Goal: Entertainment & Leisure: Browse casually

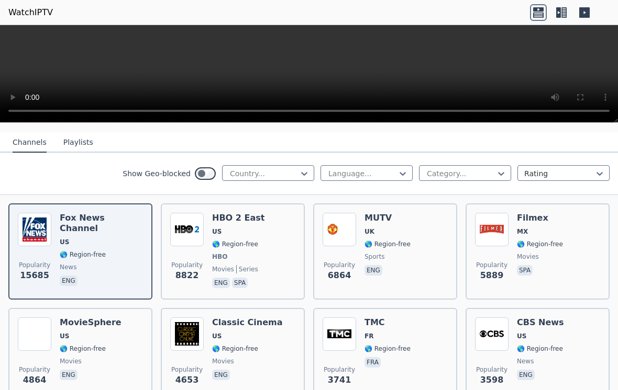
scroll to position [107, 0]
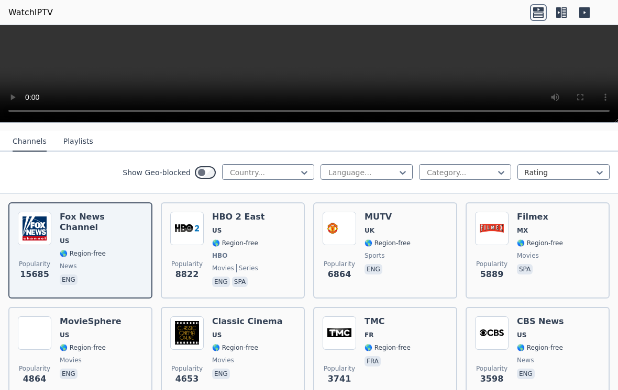
click at [286, 251] on div "Popularity 8822 HBO 2 East US 🌎 Region-free HBO movies series eng spa" at bounding box center [232, 250] width 125 height 77
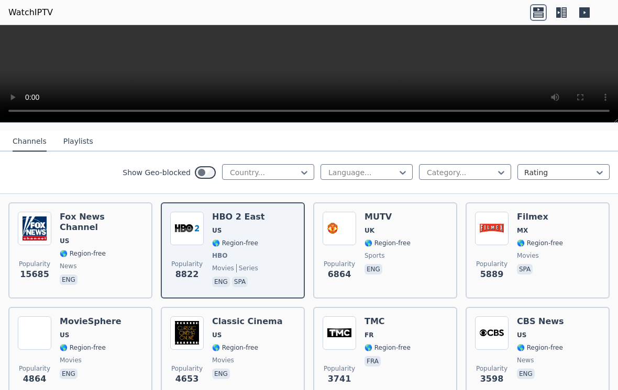
click at [248, 260] on span "HBO" at bounding box center [238, 256] width 52 height 8
click at [202, 239] on img at bounding box center [186, 228] width 33 height 33
click at [245, 244] on span "🌎 Region-free" at bounding box center [235, 243] width 46 height 8
click at [368, 255] on span "sports" at bounding box center [374, 256] width 20 height 8
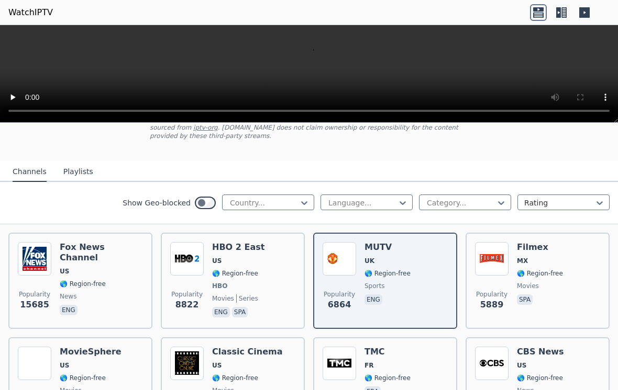
scroll to position [76, 0]
click at [497, 310] on span "5889" at bounding box center [492, 305] width 24 height 13
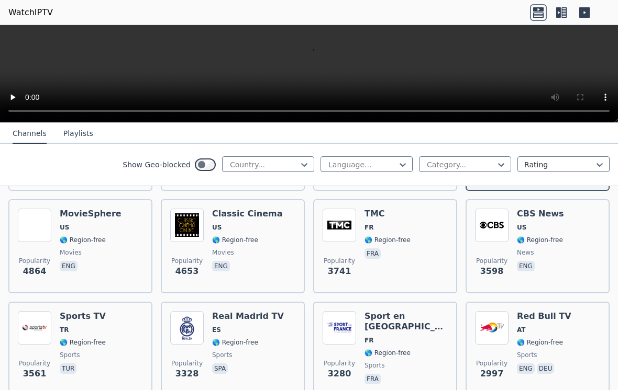
scroll to position [213, 0]
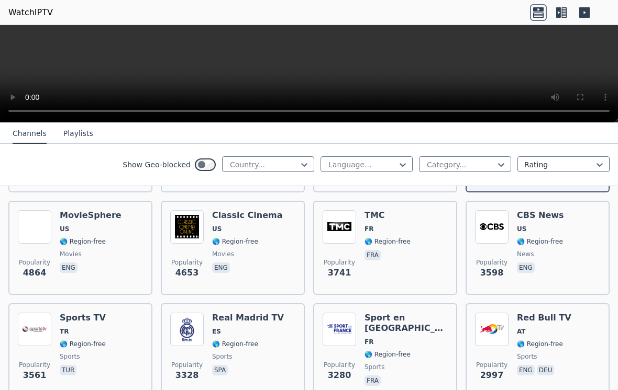
click at [364, 255] on p "fra" at bounding box center [372, 255] width 16 height 10
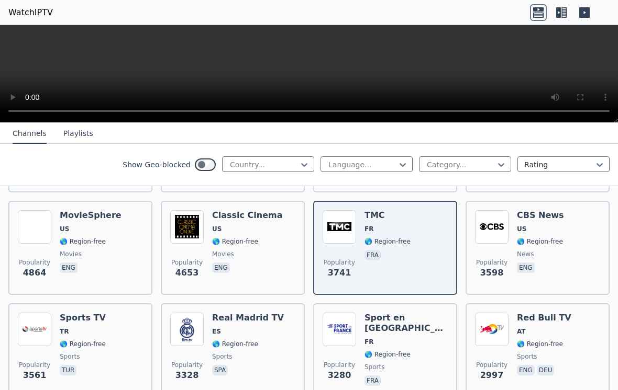
click at [241, 283] on div "Classic Cinema US 🌎 Region-free movies eng" at bounding box center [247, 247] width 71 height 75
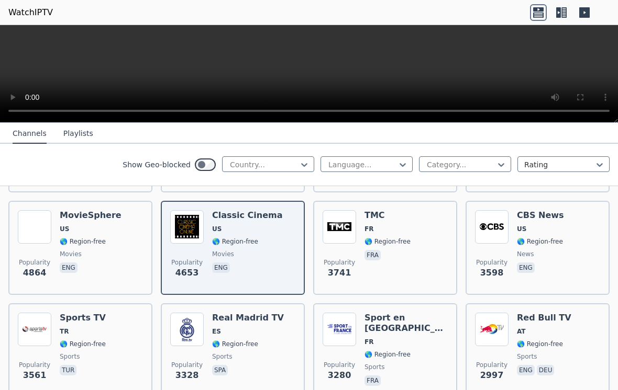
click at [243, 349] on div "Real Madrid TV ES 🌎 Region-free sports spa" at bounding box center [248, 350] width 72 height 75
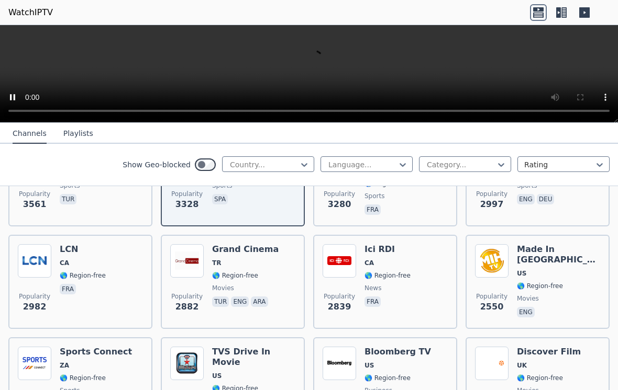
scroll to position [383, 0]
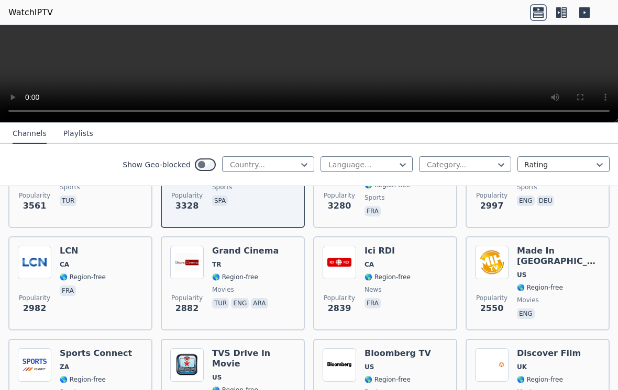
click at [361, 87] on video at bounding box center [309, 74] width 618 height 98
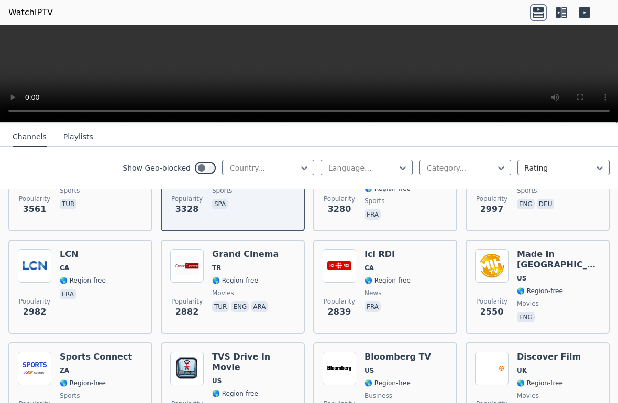
click at [5, 29] on video at bounding box center [309, 74] width 618 height 98
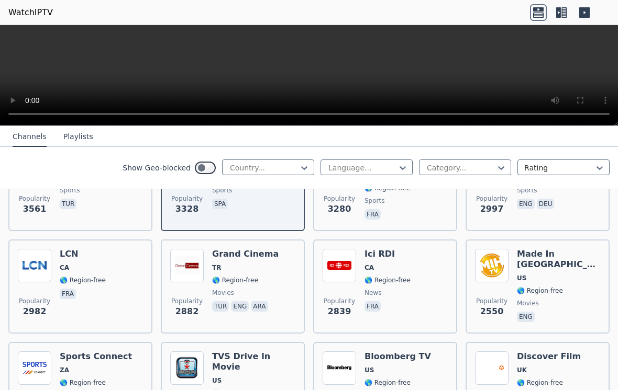
click at [385, 286] on div "Ici RDI CA 🌎 Region-free news fra" at bounding box center [387, 286] width 46 height 75
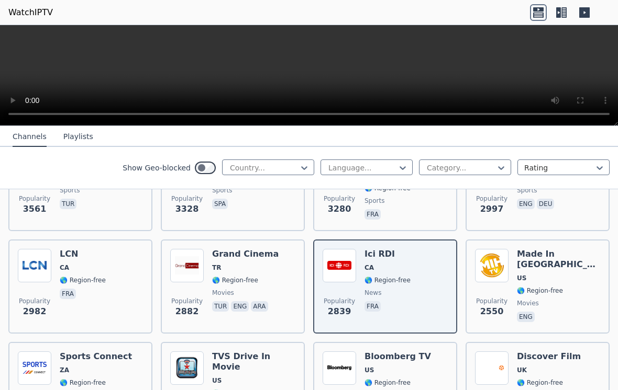
click at [309, 75] on video at bounding box center [309, 75] width 618 height 101
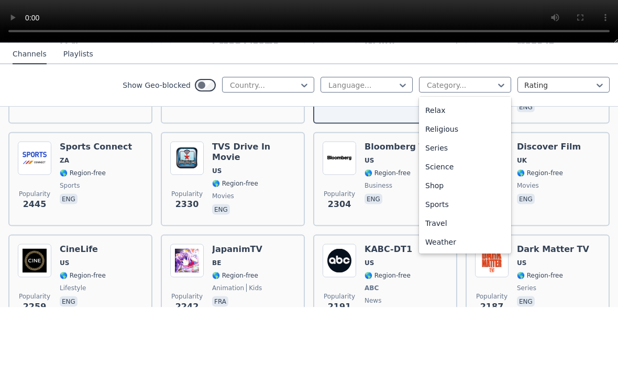
scroll to position [356, 0]
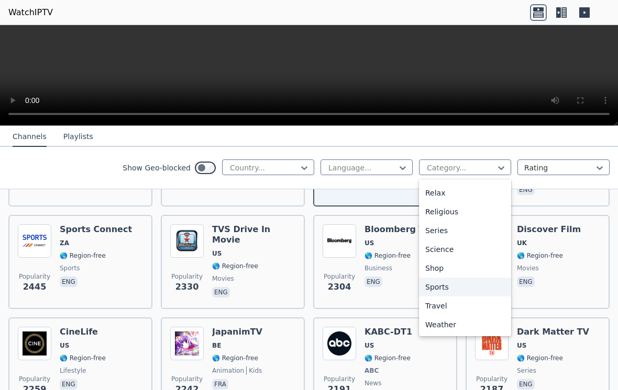
click at [437, 285] on div "Sports" at bounding box center [465, 287] width 92 height 19
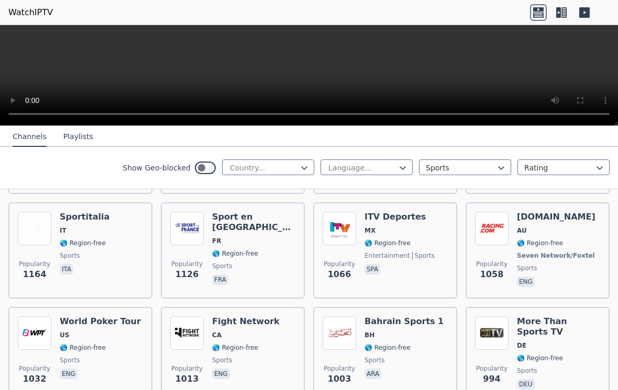
scroll to position [534, 0]
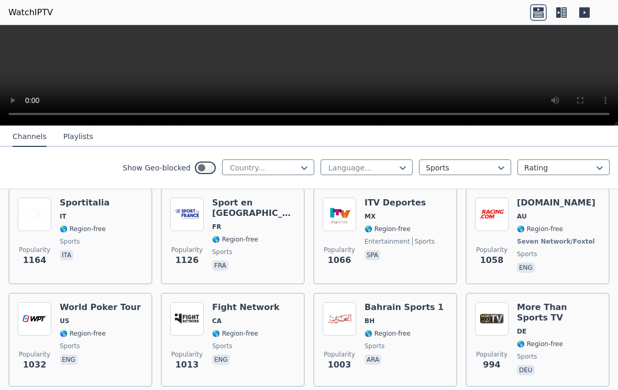
click at [143, 266] on div "Popularity 1164 Sportitalia IT 🌎 Region-free sports ita" at bounding box center [80, 236] width 144 height 96
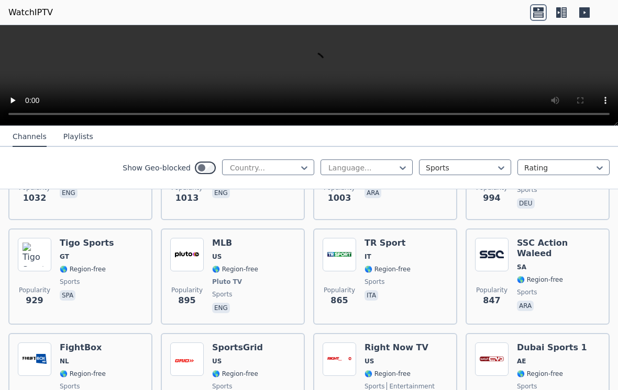
scroll to position [701, 0]
click at [403, 286] on span "sports" at bounding box center [387, 282] width 46 height 8
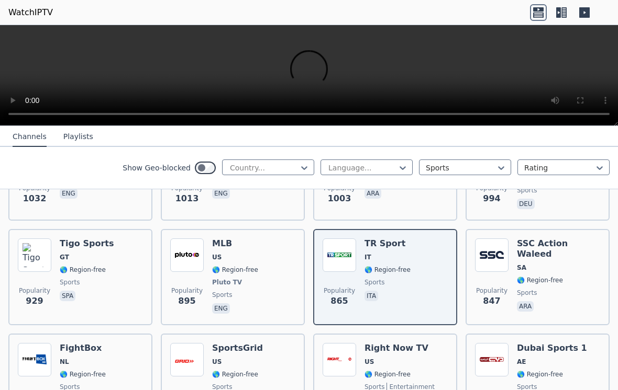
click at [128, 298] on div "Popularity 929 Tigo Sports GT 🌎 Region-free sports spa" at bounding box center [80, 277] width 125 height 77
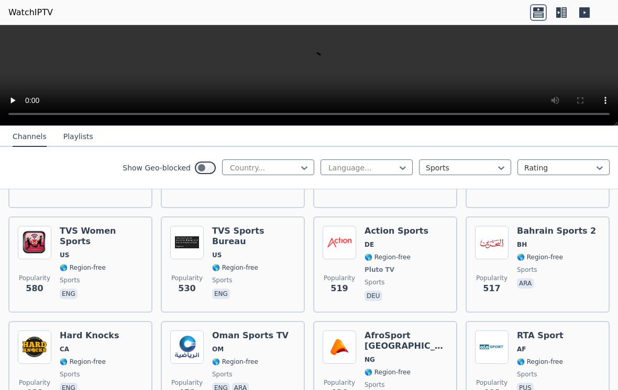
scroll to position [926, 0]
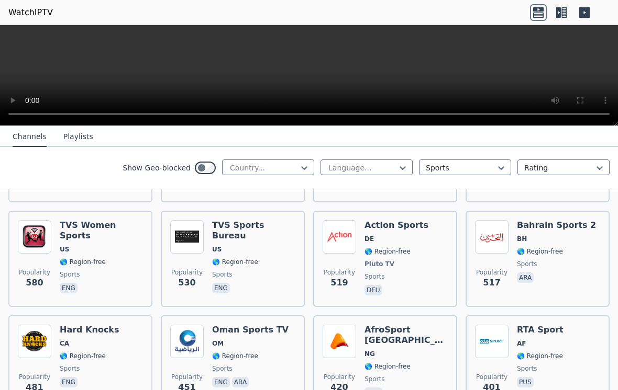
click at [409, 269] on div "Action Sports DE 🌎 Region-free Pluto TV sports deu" at bounding box center [396, 258] width 64 height 77
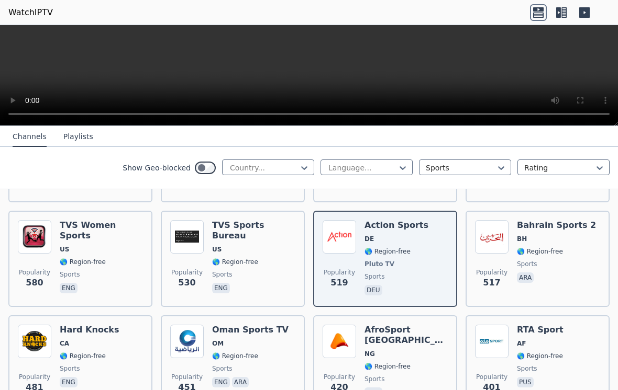
click at [268, 271] on div "TVS Sports Bureau US 🌎 Region-free sports eng" at bounding box center [253, 258] width 83 height 77
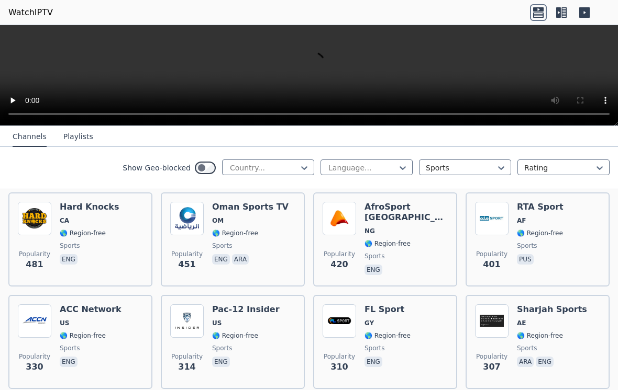
scroll to position [1048, 0]
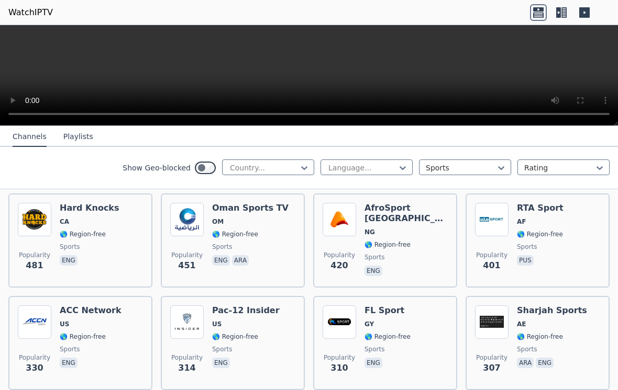
click at [410, 253] on span "sports" at bounding box center [405, 257] width 83 height 8
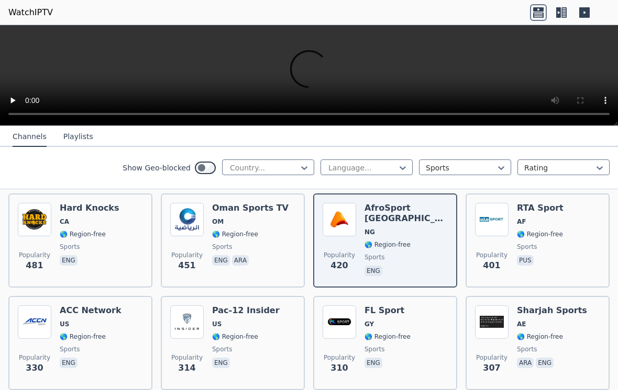
click at [498, 235] on img at bounding box center [491, 219] width 33 height 33
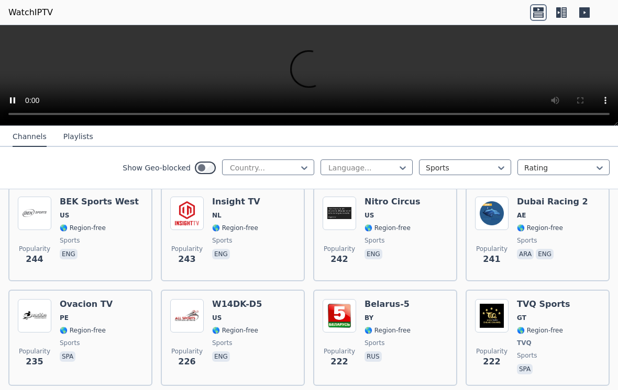
scroll to position [1468, 0]
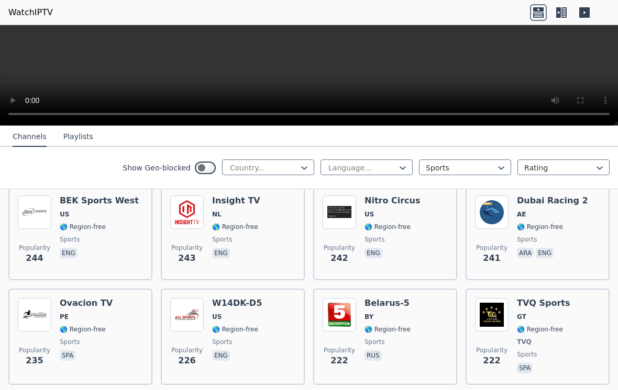
click at [384, 337] on div "Belarus-5 BY 🌎 Region-free sports rus" at bounding box center [387, 336] width 46 height 77
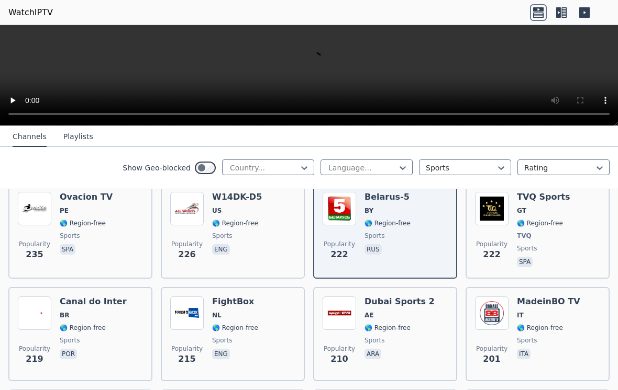
scroll to position [1578, 0]
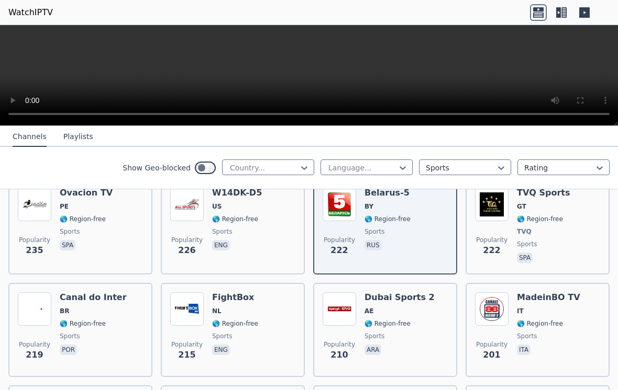
click at [511, 250] on div "Popularity 222 TVQ Sports GT 🌎 Region-free TVQ sports spa" at bounding box center [537, 226] width 125 height 77
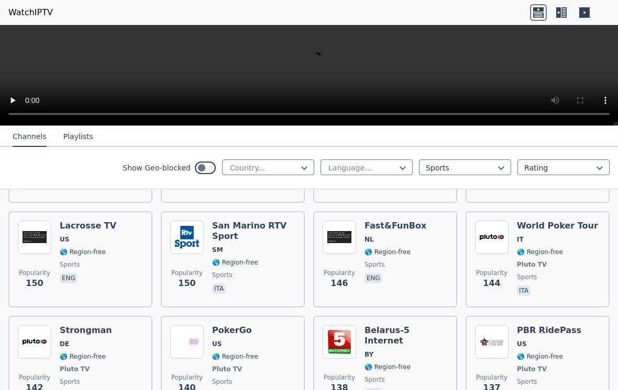
scroll to position [2311, 0]
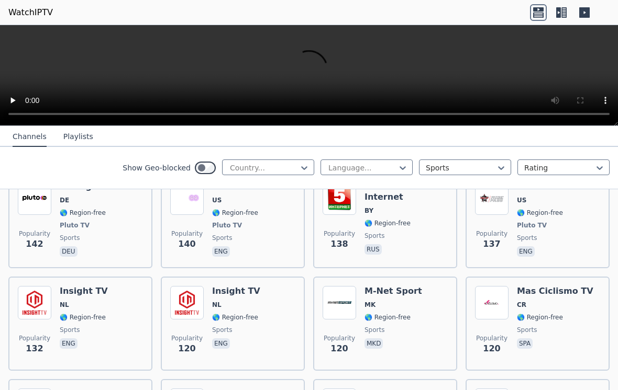
click at [410, 333] on span "sports" at bounding box center [393, 330] width 58 height 8
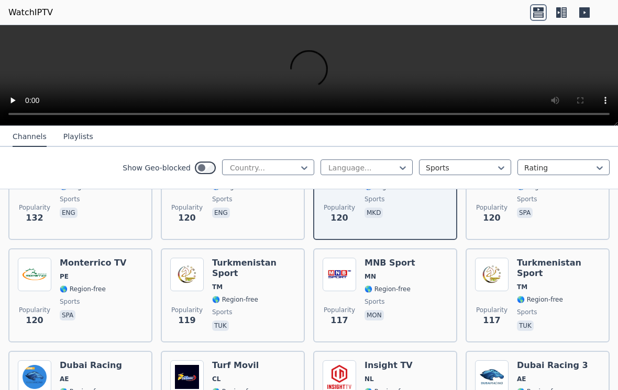
scroll to position [2495, 0]
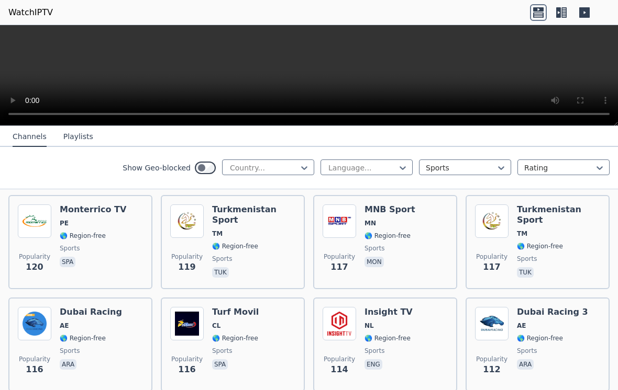
click at [273, 255] on span "sports" at bounding box center [253, 259] width 83 height 8
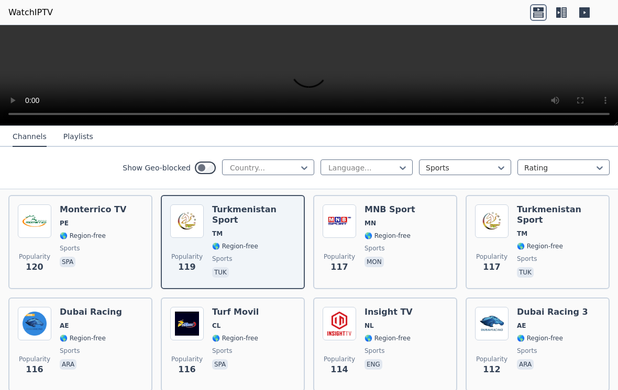
click at [506, 264] on span "Popularity 117" at bounding box center [491, 262] width 33 height 33
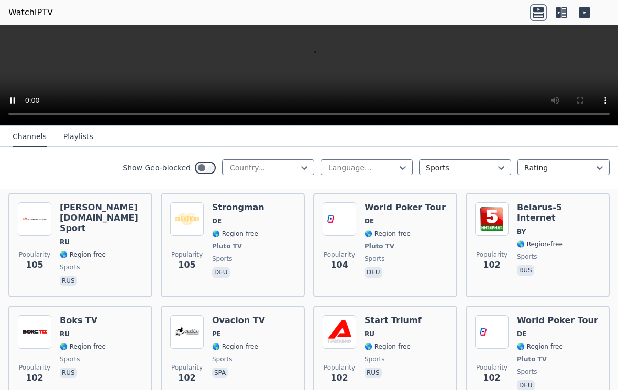
scroll to position [2808, 0]
click at [127, 263] on span "sports" at bounding box center [101, 267] width 83 height 8
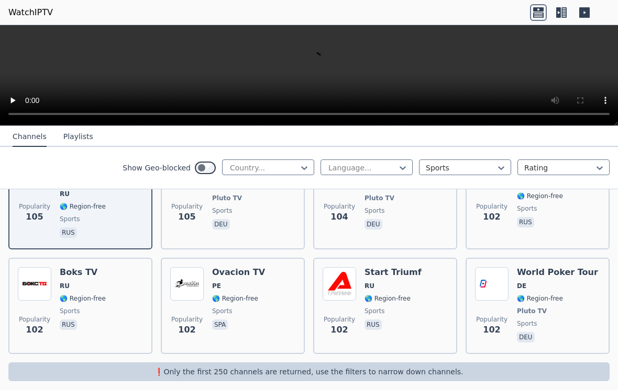
scroll to position [2854, 0]
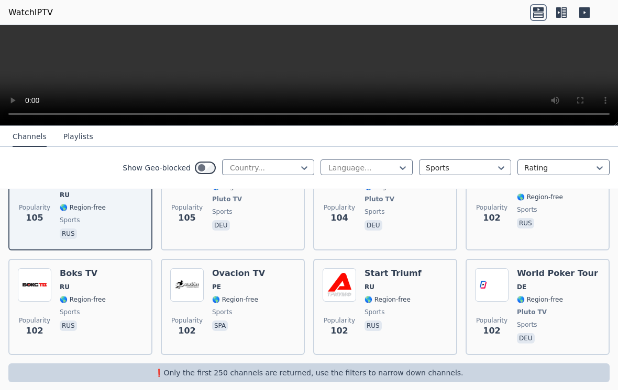
click at [412, 285] on div "Start Triumf RU 🌎 Region-free sports rus" at bounding box center [392, 306] width 57 height 77
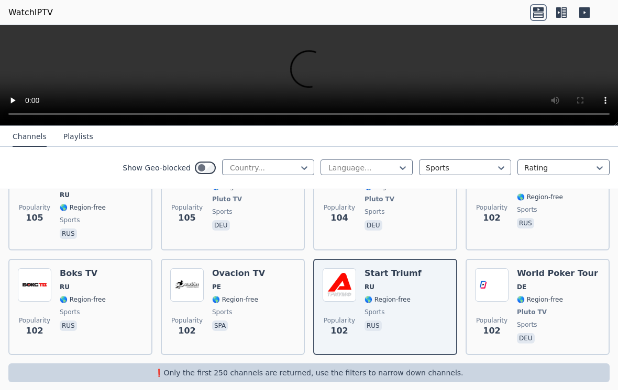
click at [530, 218] on p "rus" at bounding box center [525, 223] width 17 height 10
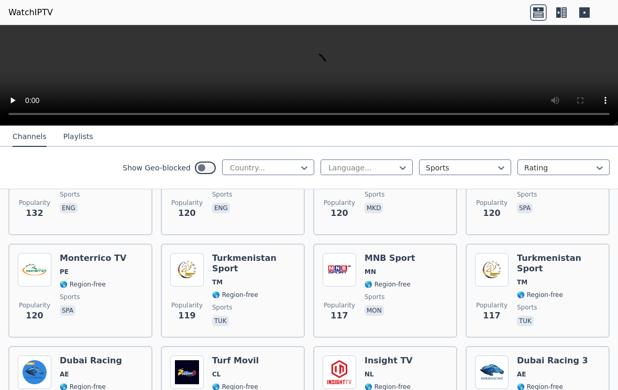
scroll to position [2277, 0]
